Goal: Transaction & Acquisition: Download file/media

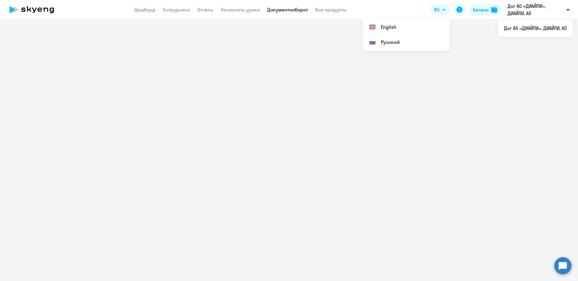
drag, startPoint x: 0, startPoint y: 0, endPoint x: 292, endPoint y: 11, distance: 291.9
click at [292, 11] on link "Документооборот" at bounding box center [287, 10] width 41 height 6
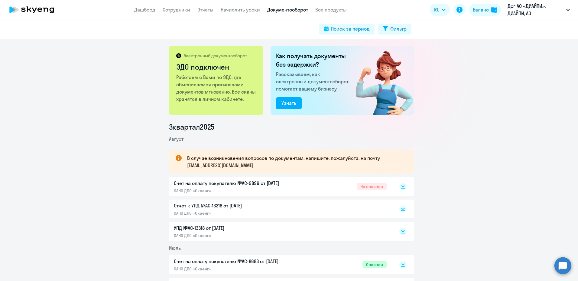
scroll to position [30, 0]
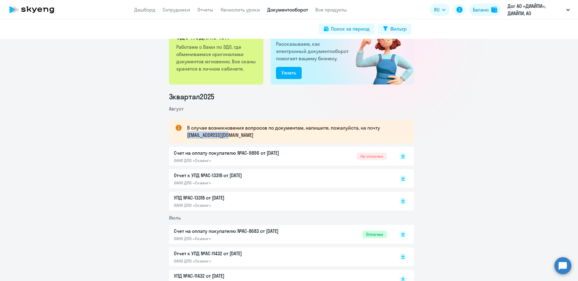
drag, startPoint x: 185, startPoint y: 136, endPoint x: 237, endPoint y: 139, distance: 52.1
click at [237, 139] on div "В случае возникновения вопросов по документам, напишите, пожалуйста, на почту […" at bounding box center [291, 132] width 245 height 24
drag, startPoint x: 237, startPoint y: 139, endPoint x: 228, endPoint y: 136, distance: 10.1
copy p "[EMAIL_ADDRESS][DOMAIN_NAME]"
click at [245, 153] on p "Счет на оплату покупателю №AC-9896 от [DATE]" at bounding box center [237, 152] width 127 height 7
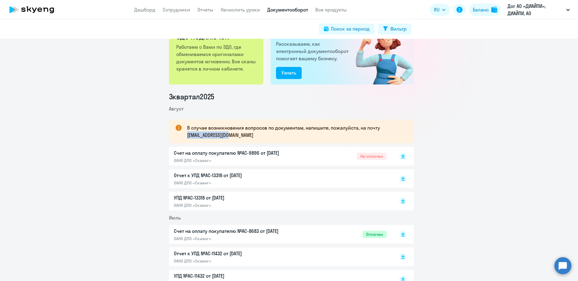
click at [185, 173] on p "Отчет к УПД №AC-13318 от [DATE]" at bounding box center [237, 175] width 127 height 7
click at [402, 177] on icon at bounding box center [403, 177] width 4 height 3
click at [401, 157] on rect at bounding box center [403, 155] width 7 height 7
click at [205, 198] on p "УПД №AC-13318 от [DATE]" at bounding box center [237, 197] width 127 height 7
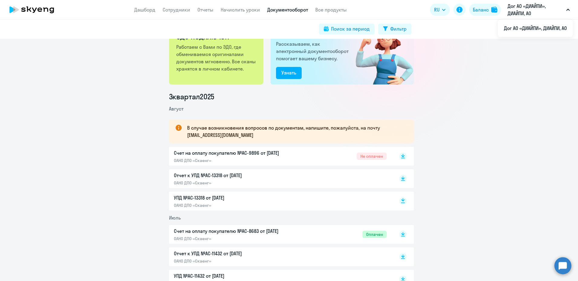
click at [401, 199] on icon at bounding box center [403, 199] width 4 height 3
